Goal: Task Accomplishment & Management: Use online tool/utility

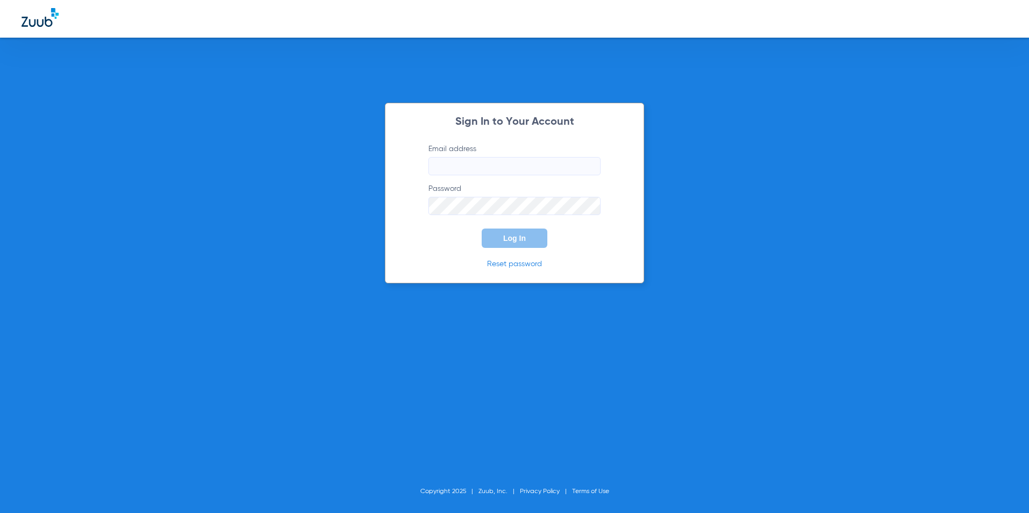
type input "[EMAIL_ADDRESS][DOMAIN_NAME]"
drag, startPoint x: 578, startPoint y: 229, endPoint x: 538, endPoint y: 232, distance: 40.4
click at [577, 229] on form "Email address [EMAIL_ADDRESS][DOMAIN_NAME] Password Log In" at bounding box center [514, 196] width 204 height 104
click at [526, 235] on button "Log In" at bounding box center [515, 238] width 66 height 19
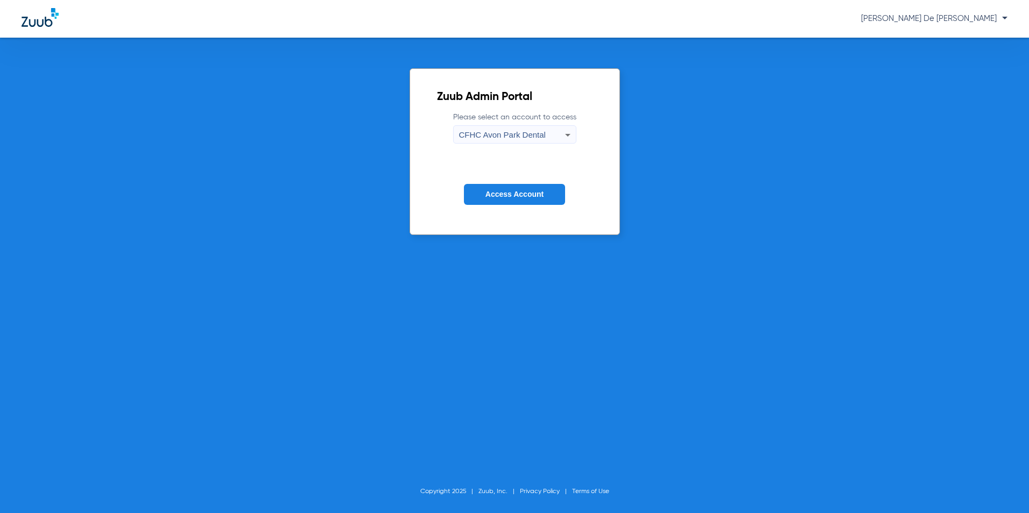
click at [539, 137] on span "CFHC Avon Park Dental" at bounding box center [502, 134] width 87 height 9
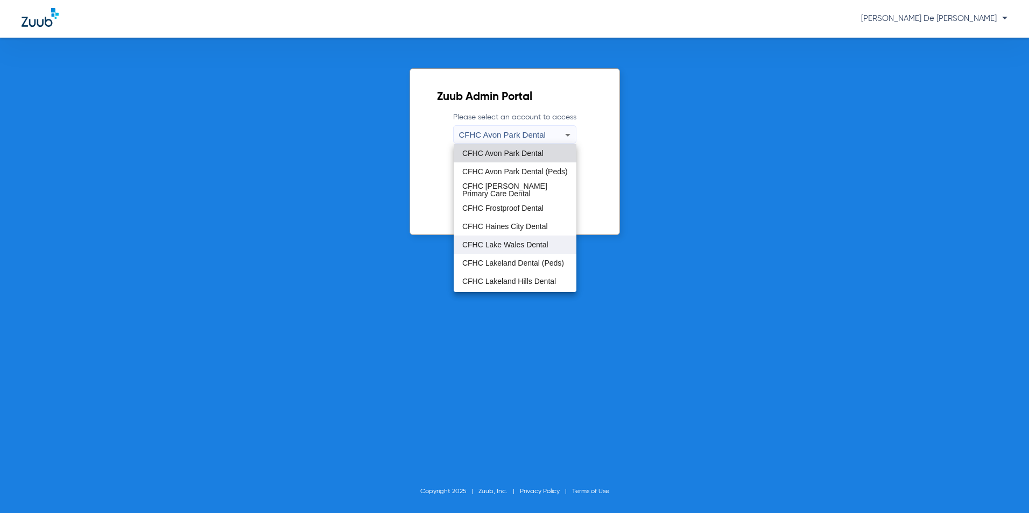
click at [532, 236] on mat-option "CFHC Lake Wales Dental" at bounding box center [515, 245] width 123 height 18
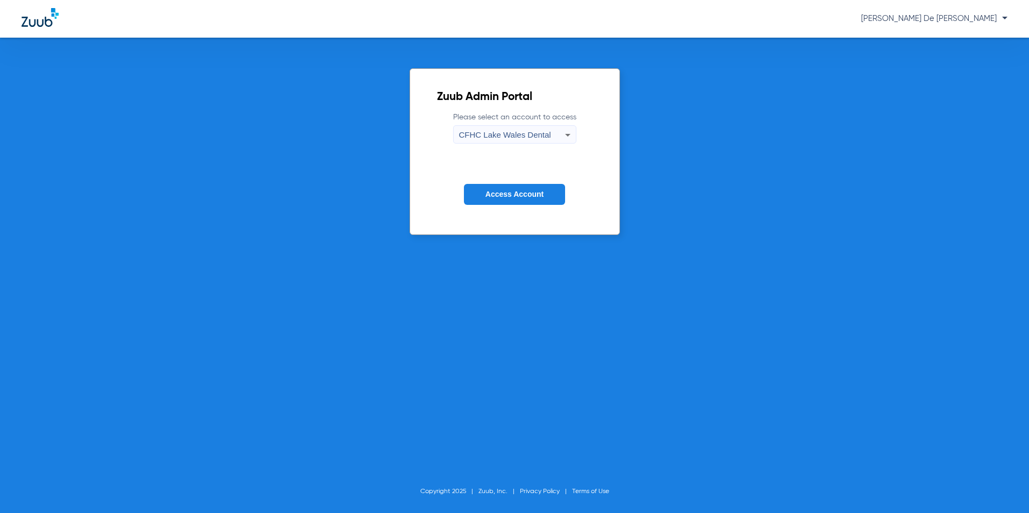
click at [527, 183] on form "Please select an account to access [GEOGRAPHIC_DATA] Dental Access Account" at bounding box center [515, 166] width 156 height 109
click at [544, 189] on button "Access Account" at bounding box center [514, 194] width 101 height 21
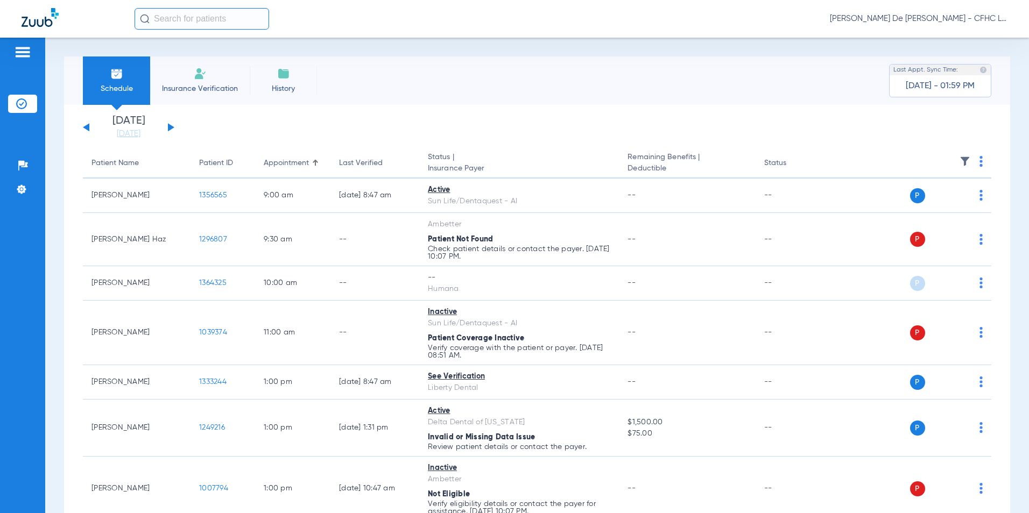
click at [173, 126] on button at bounding box center [171, 127] width 6 height 8
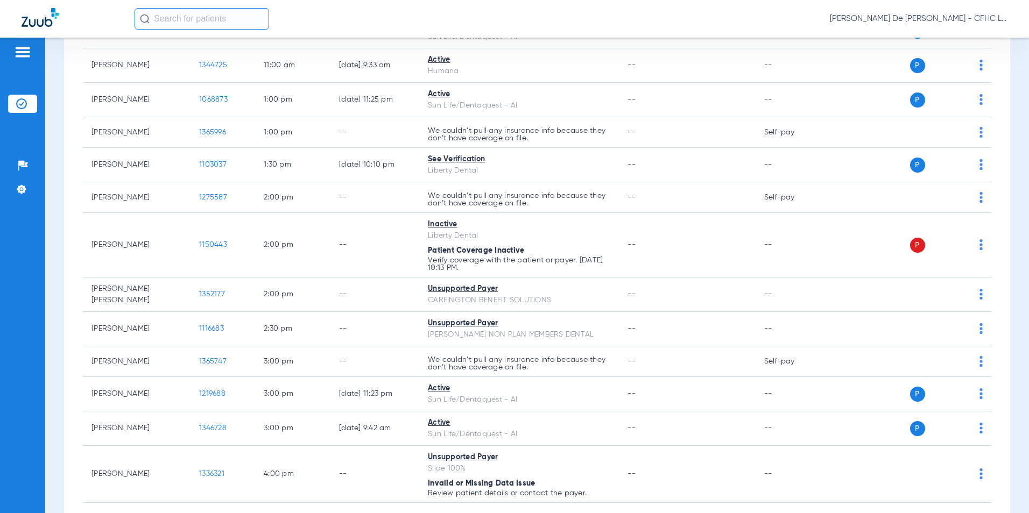
scroll to position [592, 0]
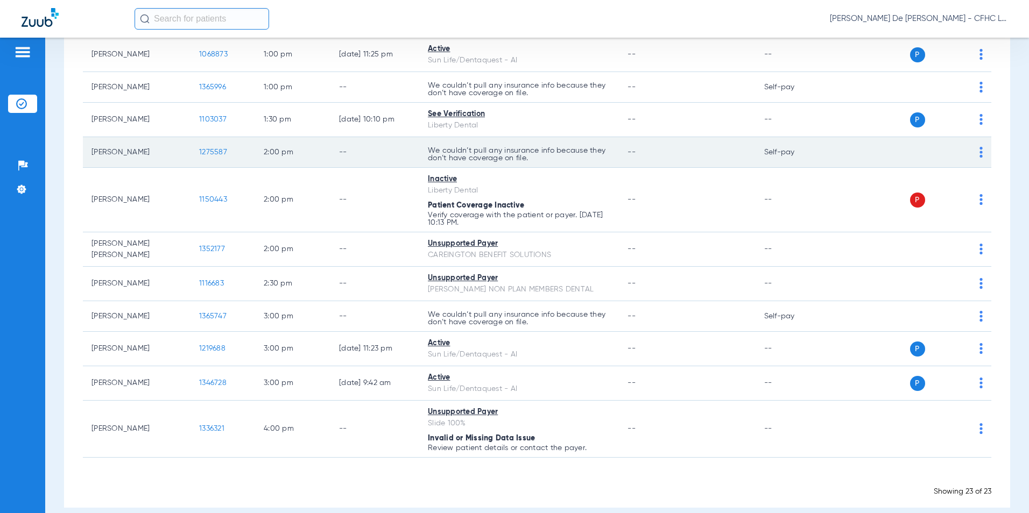
click at [216, 151] on span "1275587" at bounding box center [213, 153] width 28 height 8
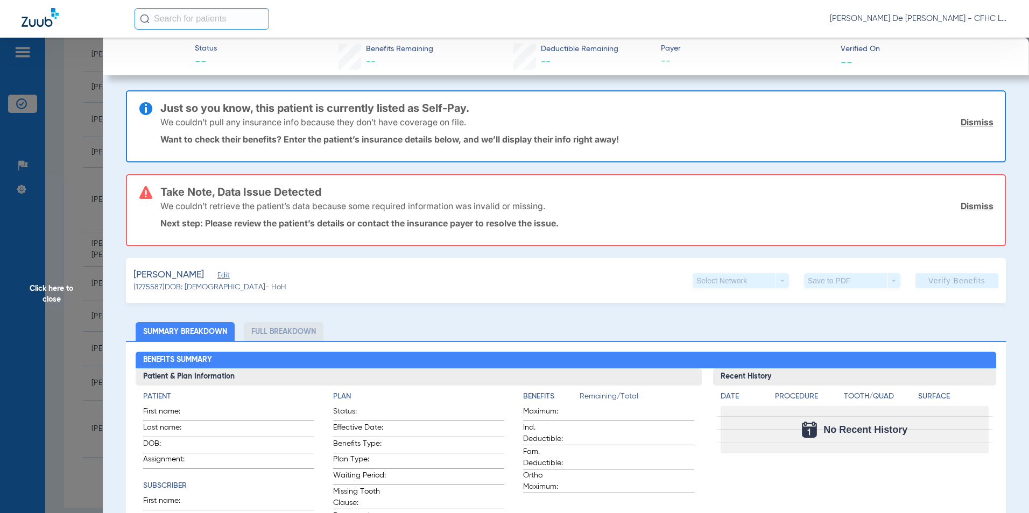
click at [62, 288] on span "Click here to close" at bounding box center [51, 294] width 103 height 513
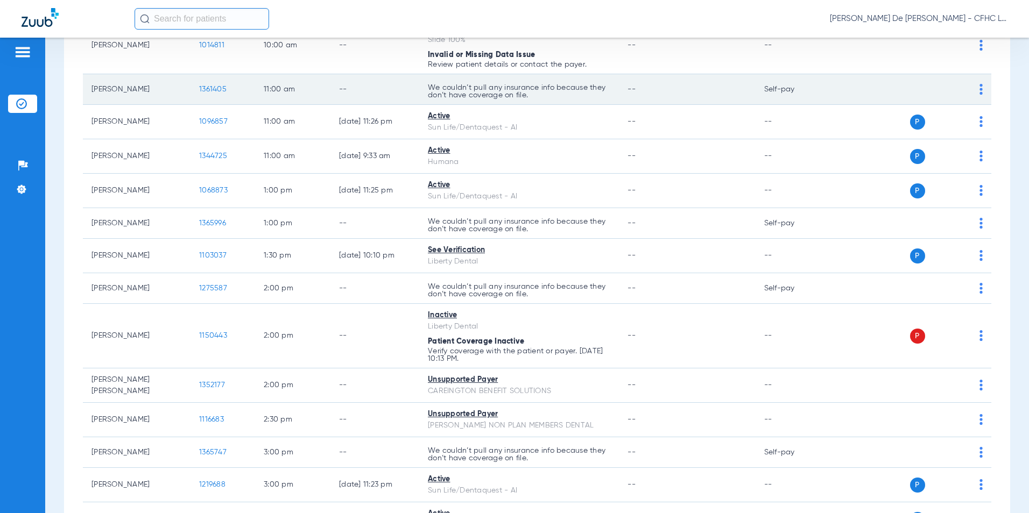
scroll to position [484, 0]
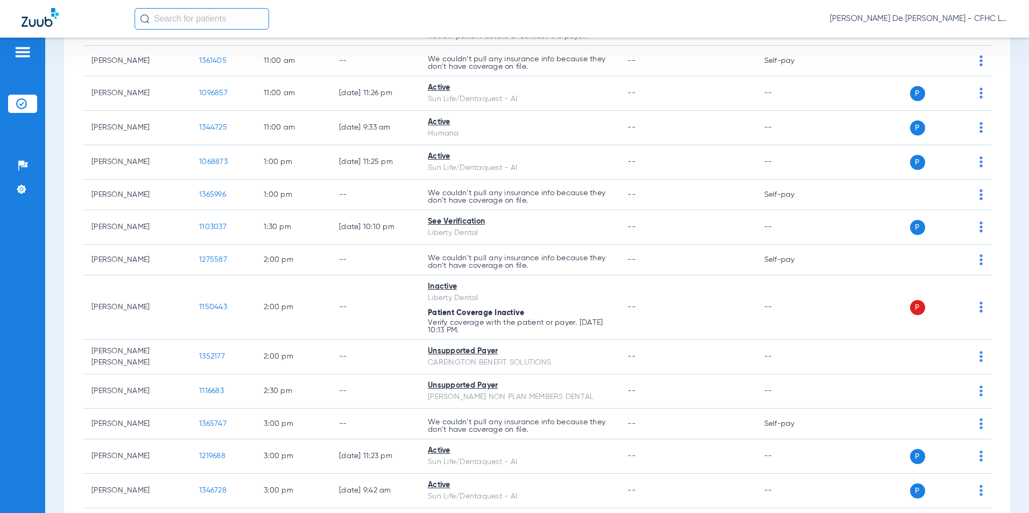
click at [163, 25] on input "text" at bounding box center [202, 19] width 135 height 22
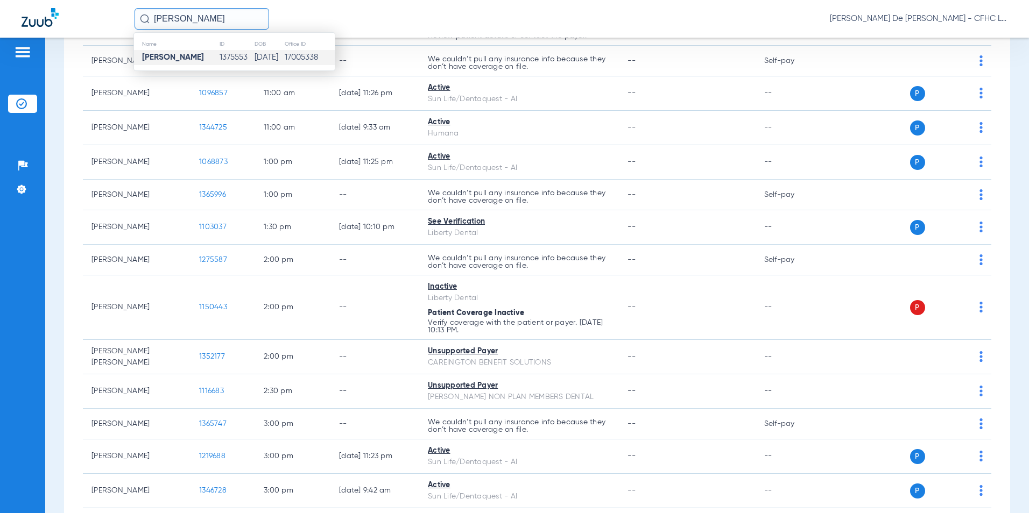
type input "[PERSON_NAME]"
click at [254, 55] on td "[DATE]" at bounding box center [269, 57] width 30 height 15
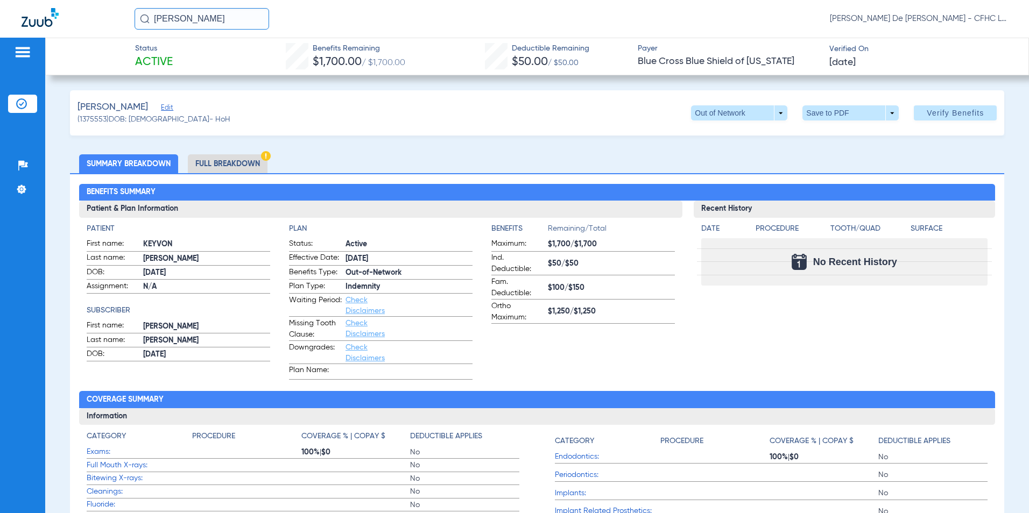
click at [236, 165] on li "Full Breakdown" at bounding box center [228, 163] width 80 height 19
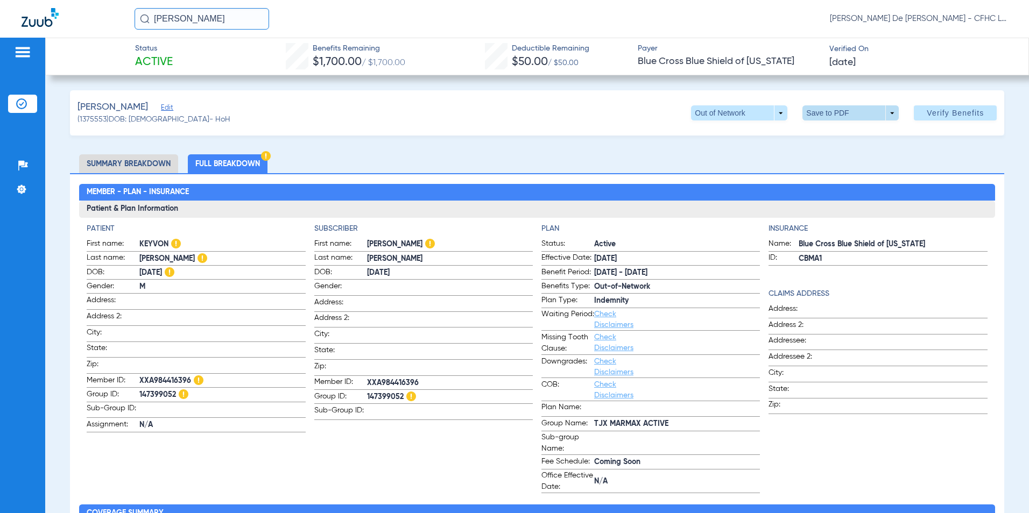
click at [815, 113] on span at bounding box center [850, 112] width 96 height 15
click at [823, 140] on button "insert_drive_file Save to PDF" at bounding box center [835, 135] width 81 height 22
click at [32, 29] on div at bounding box center [78, 19] width 113 height 22
click at [36, 26] on img at bounding box center [40, 17] width 37 height 19
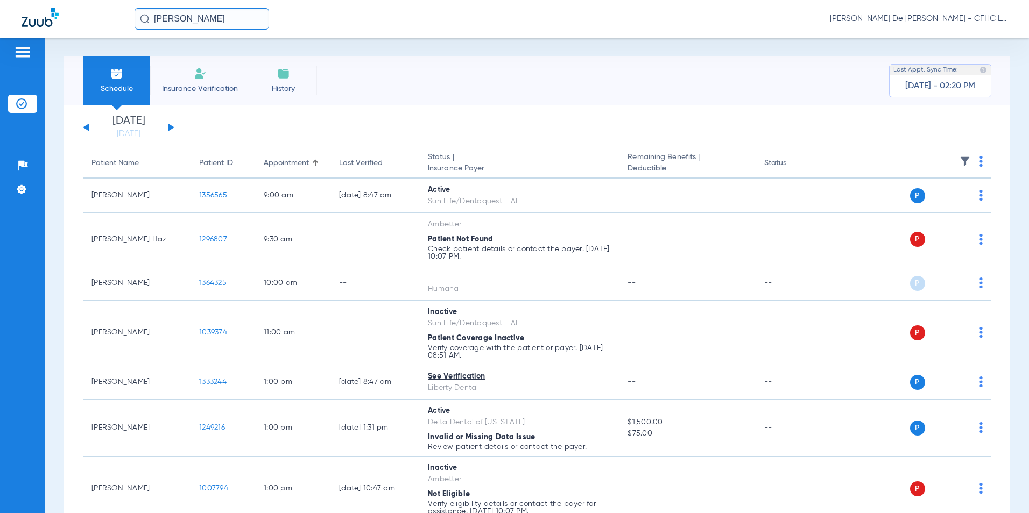
drag, startPoint x: 200, startPoint y: 17, endPoint x: 114, endPoint y: 28, distance: 87.3
click at [99, 26] on div "keyvon [PERSON_NAME] De [PERSON_NAME] - CFHC [GEOGRAPHIC_DATA] Dental" at bounding box center [514, 19] width 1029 height 38
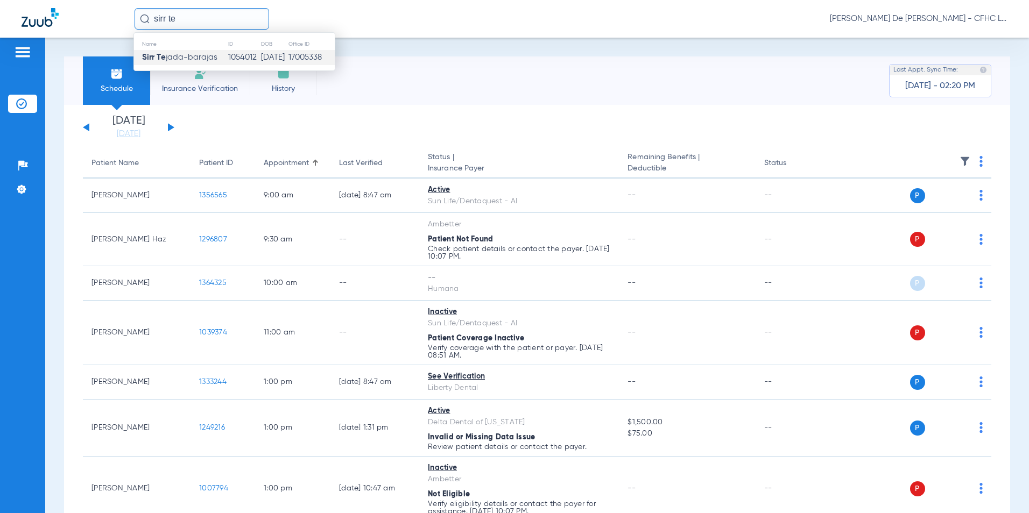
type input "sirr te"
click at [319, 52] on td "17005338" at bounding box center [311, 57] width 47 height 15
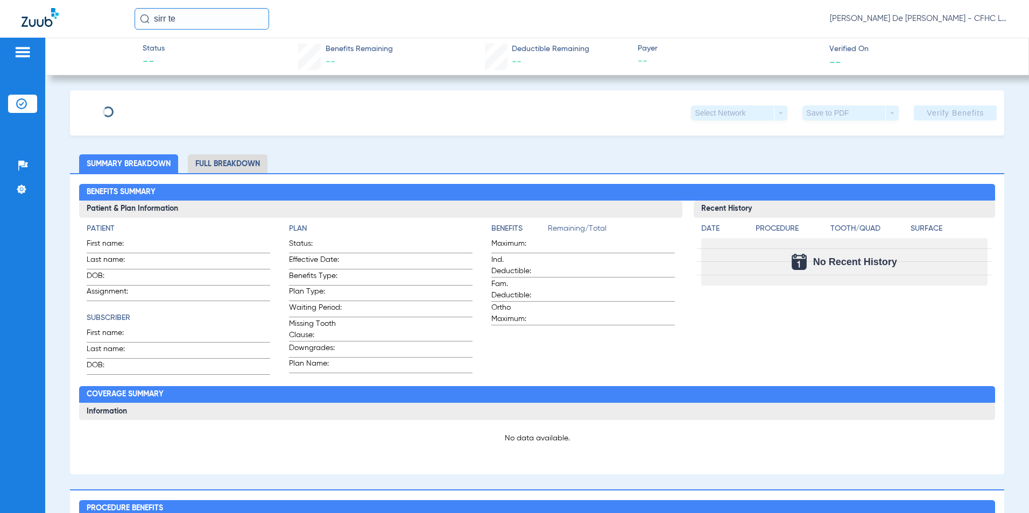
type input "SIRR"
type input "[PERSON_NAME]"
type input "[DATE]"
type input "454453851"
type input "99999"
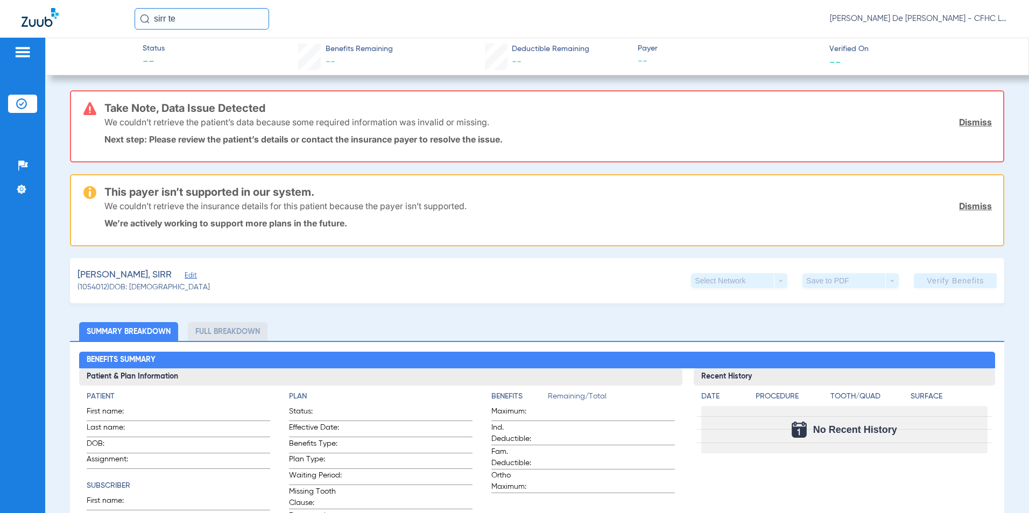
click at [962, 126] on link "Dismiss" at bounding box center [975, 122] width 33 height 11
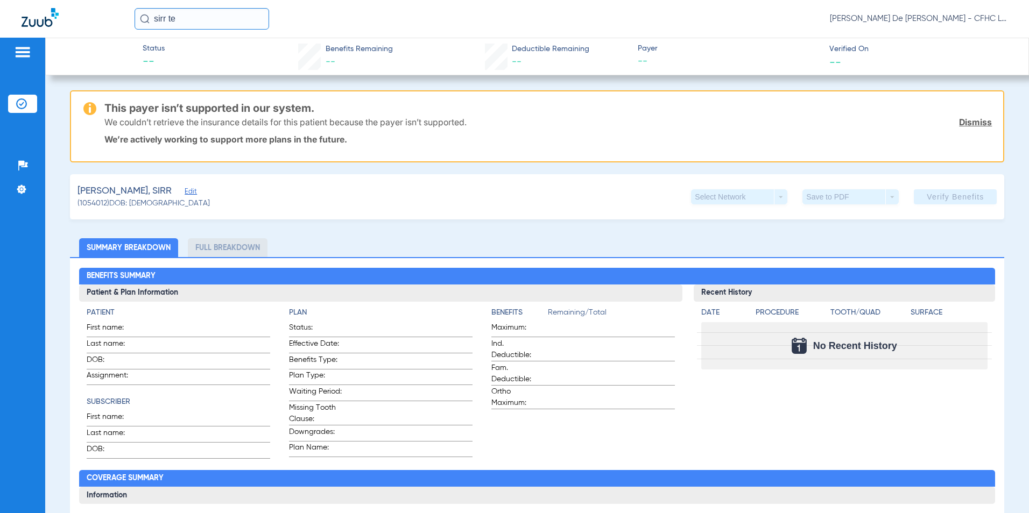
drag, startPoint x: 963, startPoint y: 126, endPoint x: 921, endPoint y: 132, distance: 42.4
click at [963, 126] on link "Dismiss" at bounding box center [975, 122] width 33 height 11
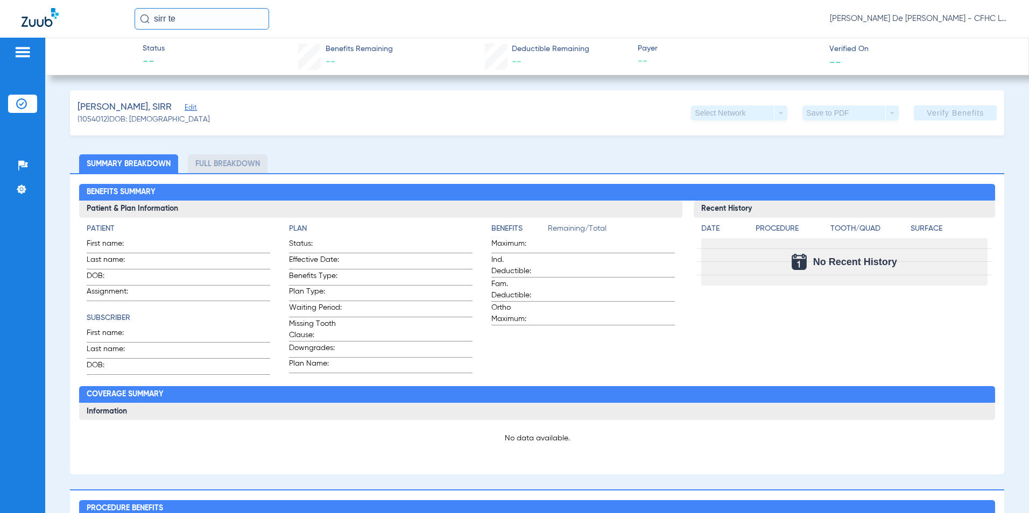
click at [194, 107] on span "Edit" at bounding box center [190, 109] width 10 height 10
